Goal: Book appointment/travel/reservation

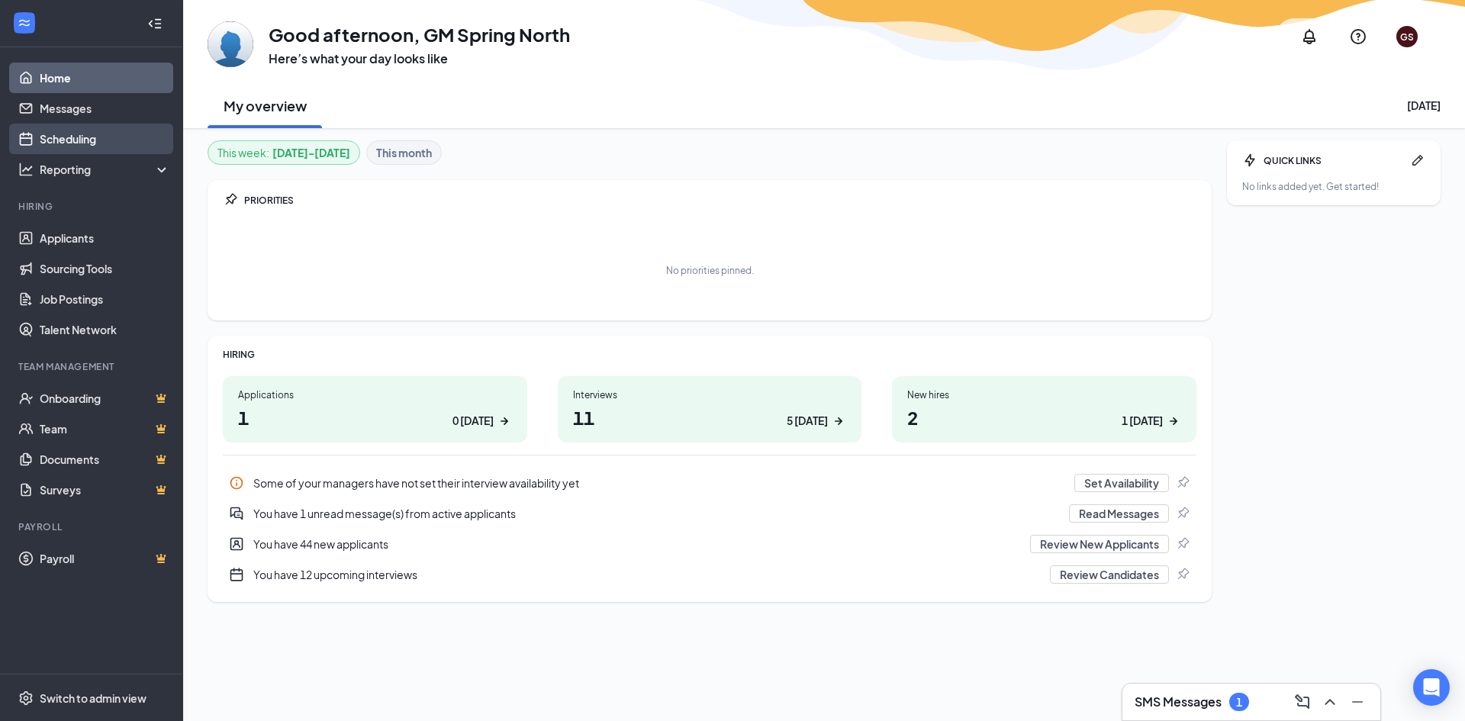
click at [68, 139] on link "Scheduling" at bounding box center [105, 139] width 131 height 31
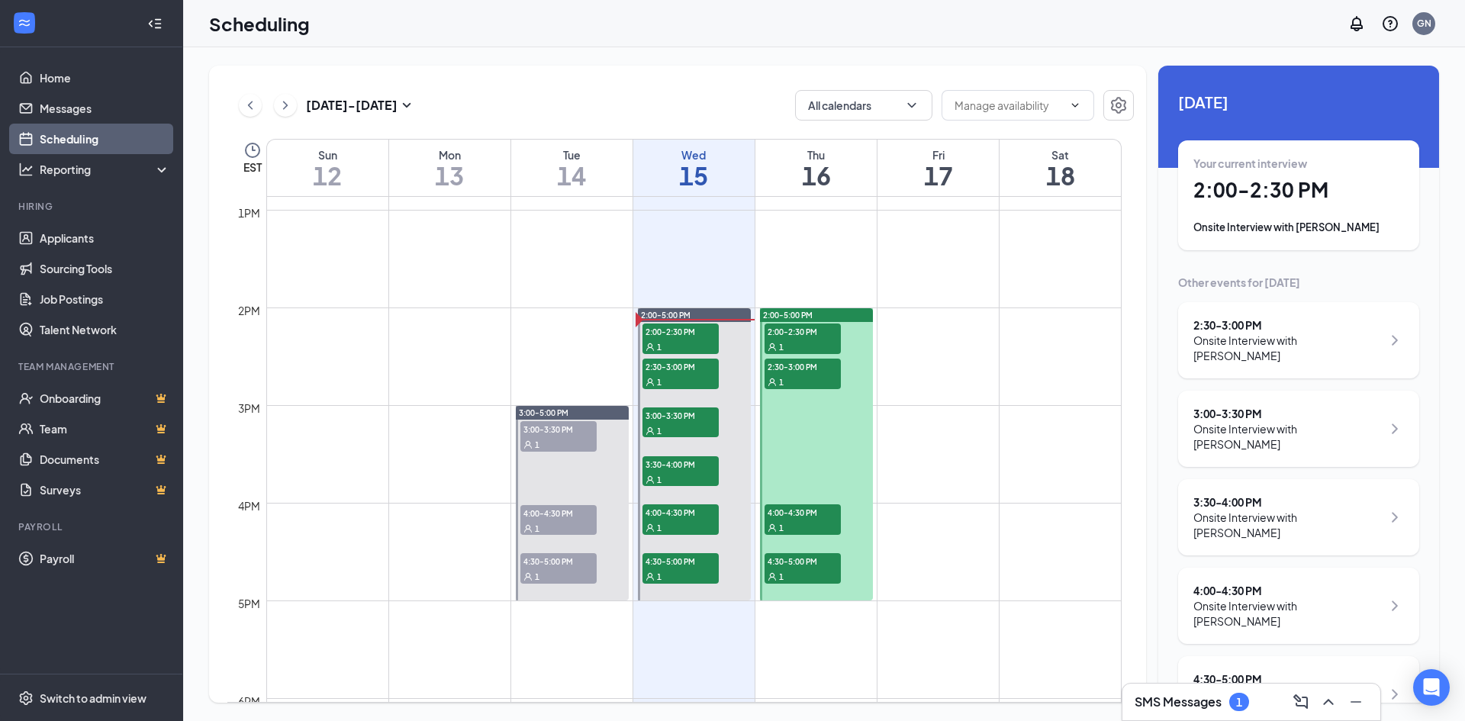
scroll to position [1285, 0]
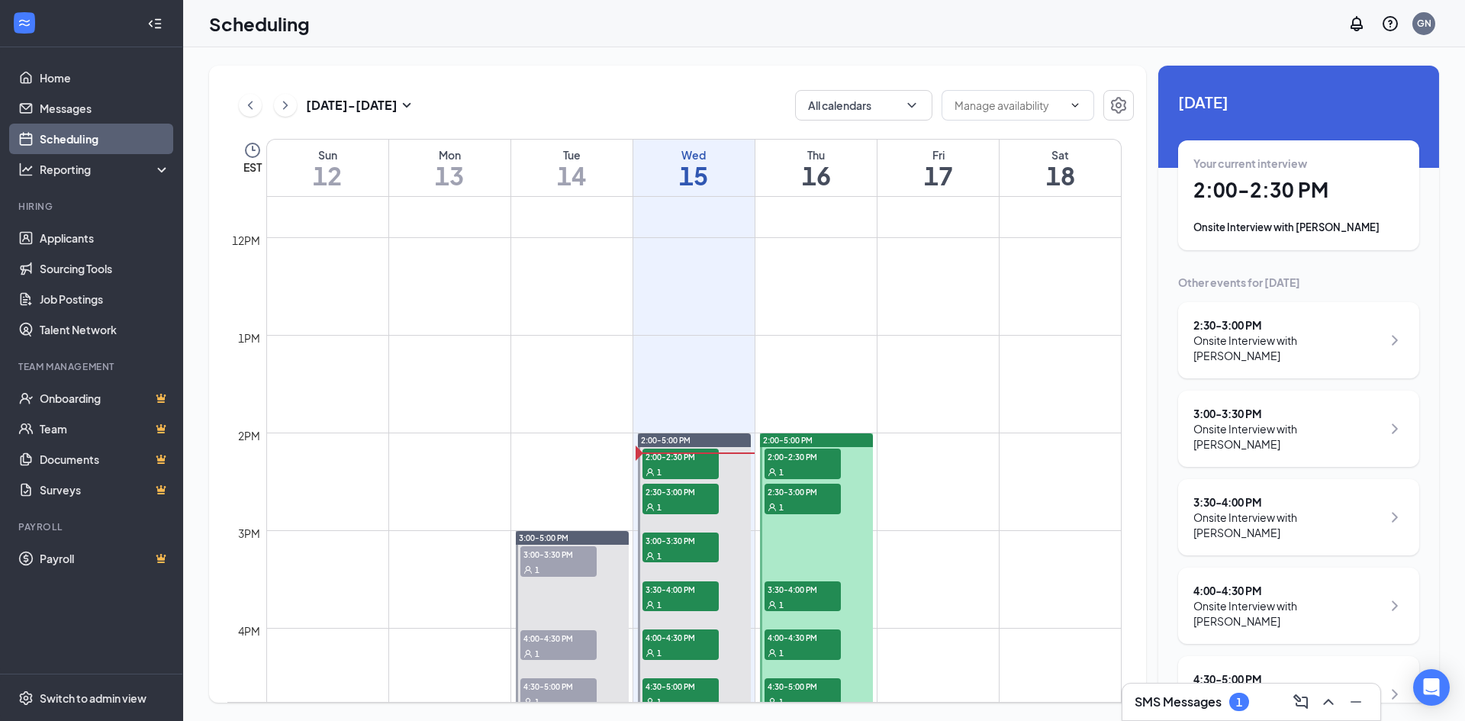
scroll to position [1208, 0]
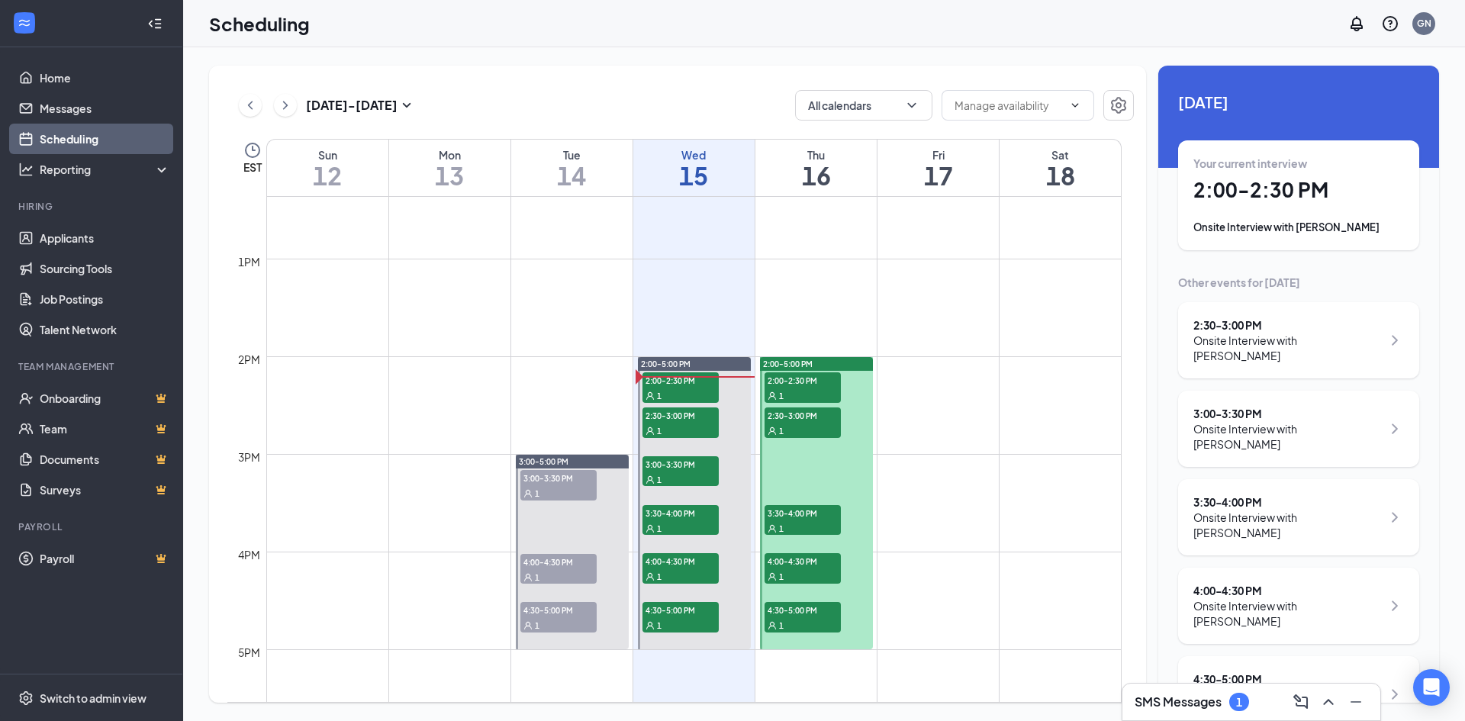
click at [846, 302] on td at bounding box center [694, 295] width 856 height 24
click at [859, 176] on h1 "16" at bounding box center [816, 176] width 121 height 26
click at [709, 179] on h1 "15" at bounding box center [694, 176] width 121 height 26
click at [1235, 324] on div "2:30 - 3:00 PM" at bounding box center [1288, 325] width 189 height 15
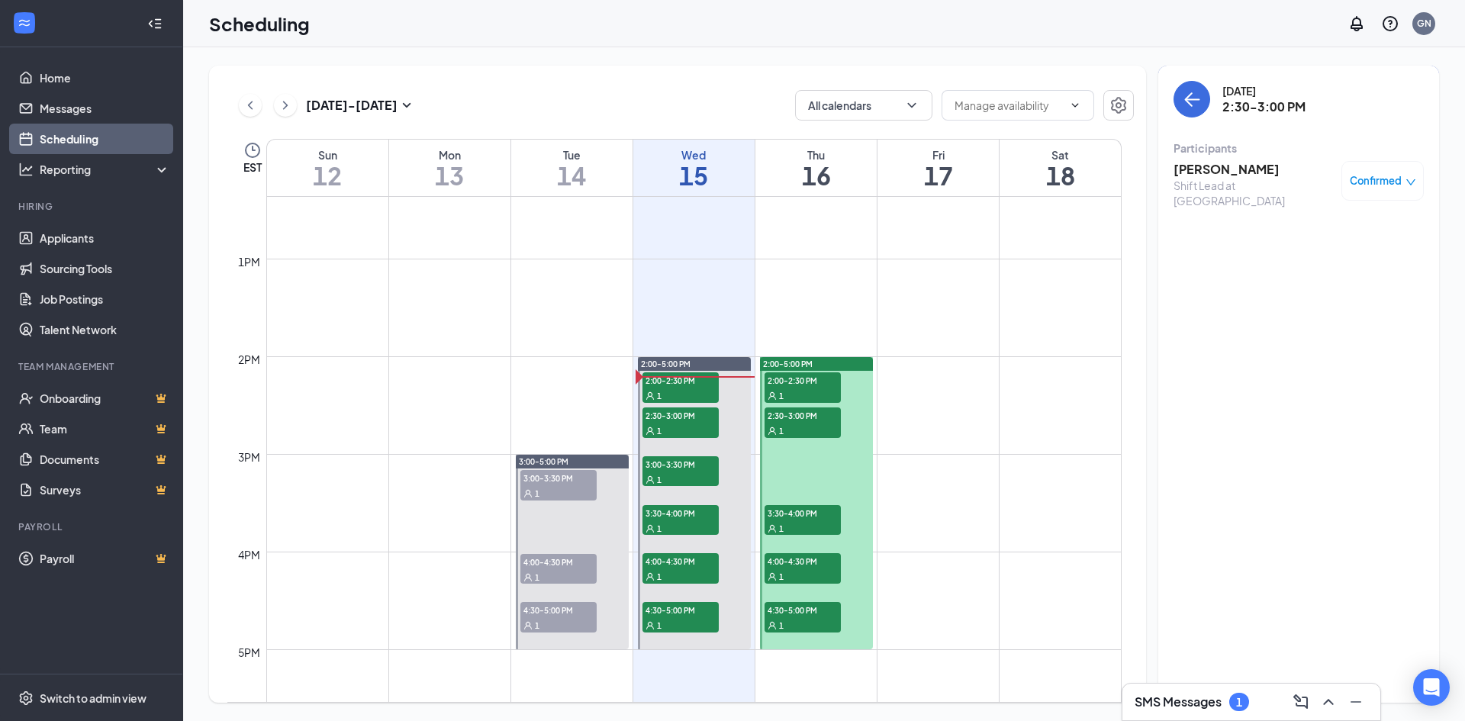
click at [1220, 169] on h3 "Zoe Preston" at bounding box center [1254, 169] width 160 height 17
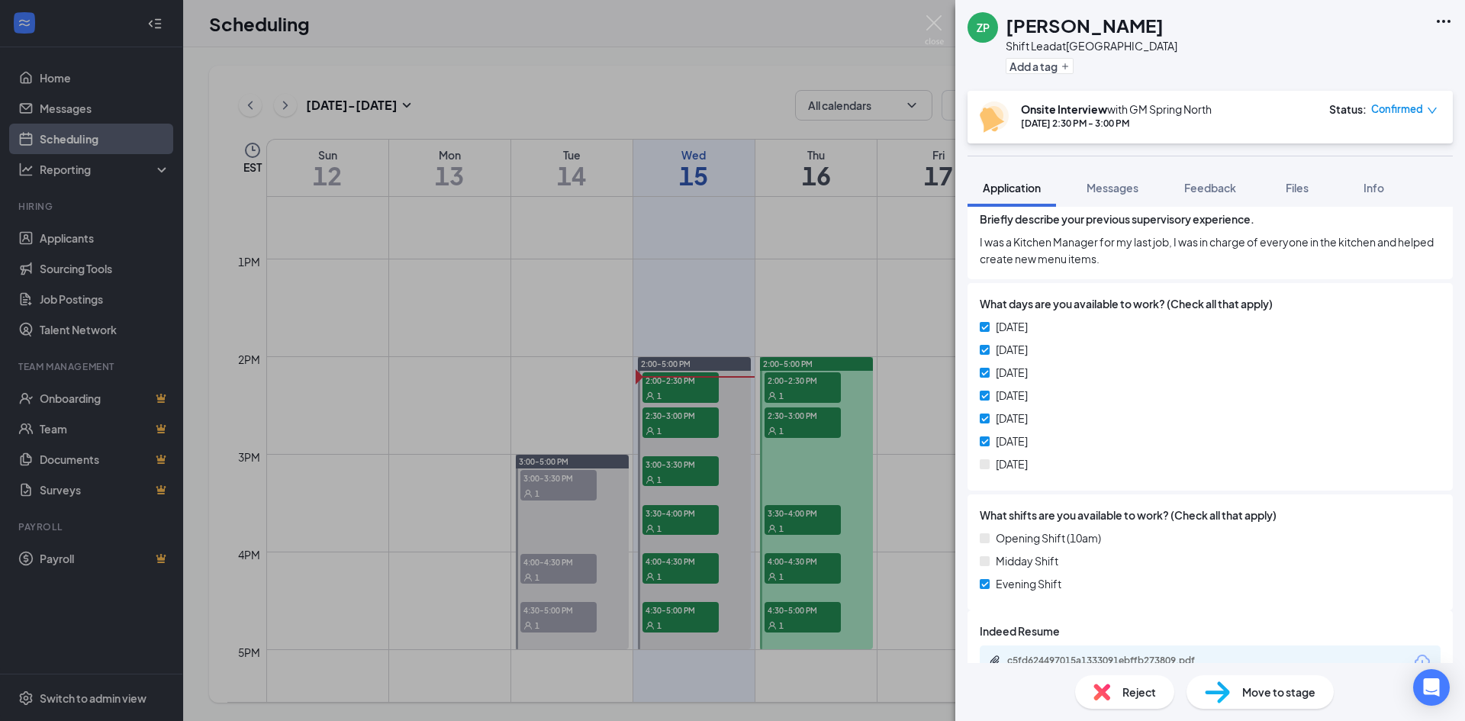
scroll to position [676, 0]
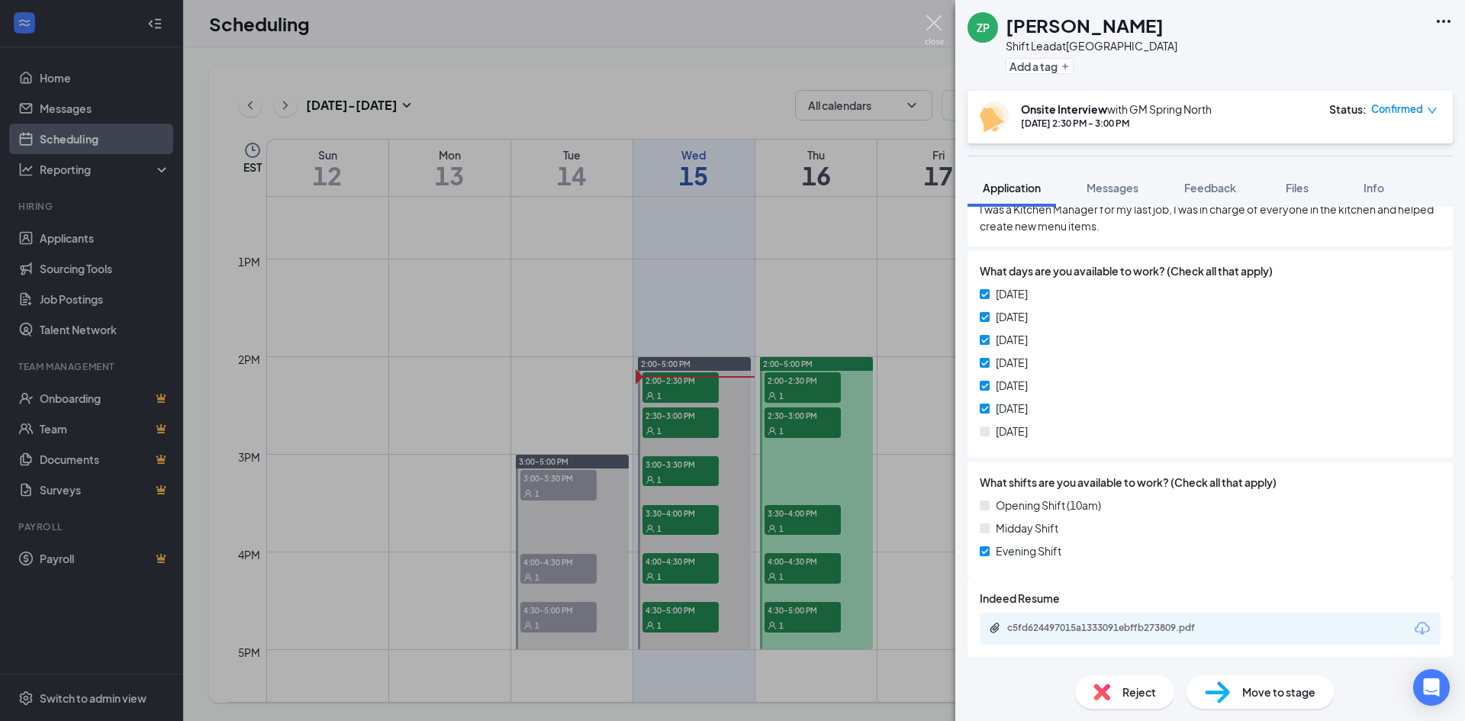
click at [933, 22] on img at bounding box center [934, 30] width 19 height 30
